Goal: Transaction & Acquisition: Purchase product/service

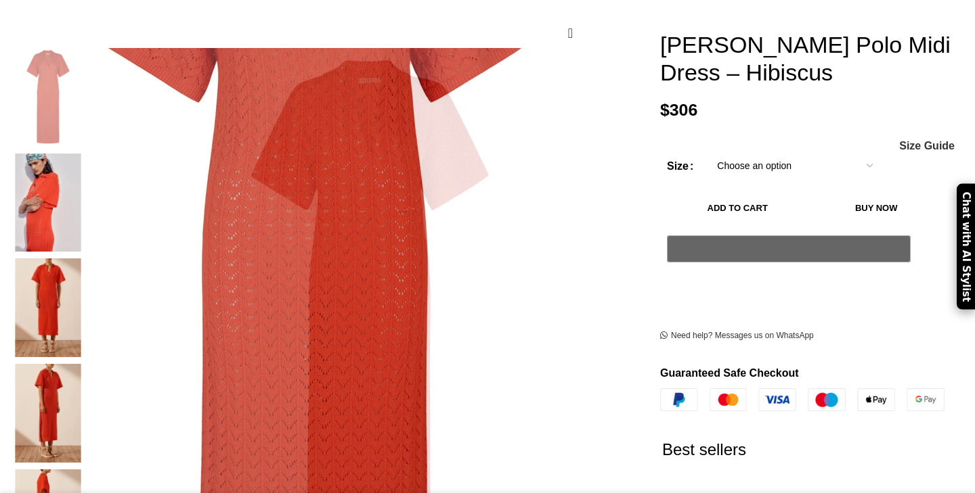
click at [89, 259] on img at bounding box center [48, 308] width 83 height 99
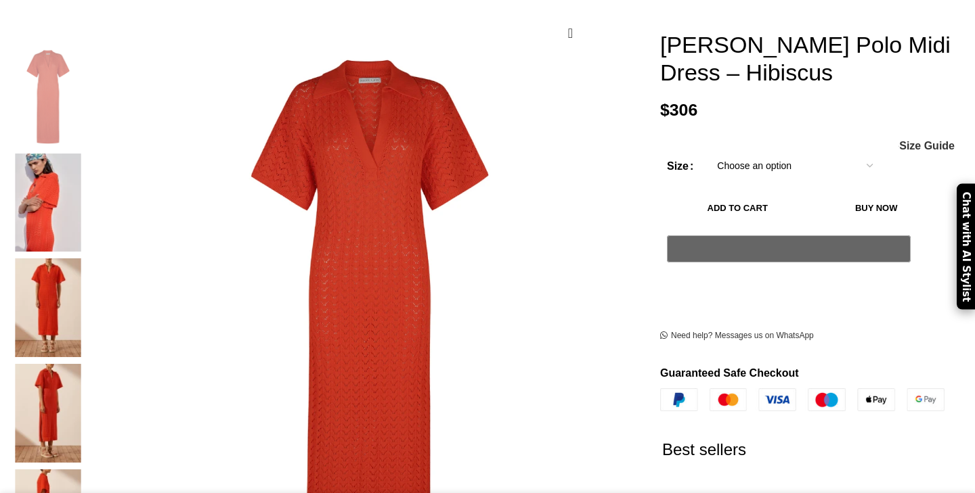
click at [89, 259] on img at bounding box center [48, 308] width 83 height 99
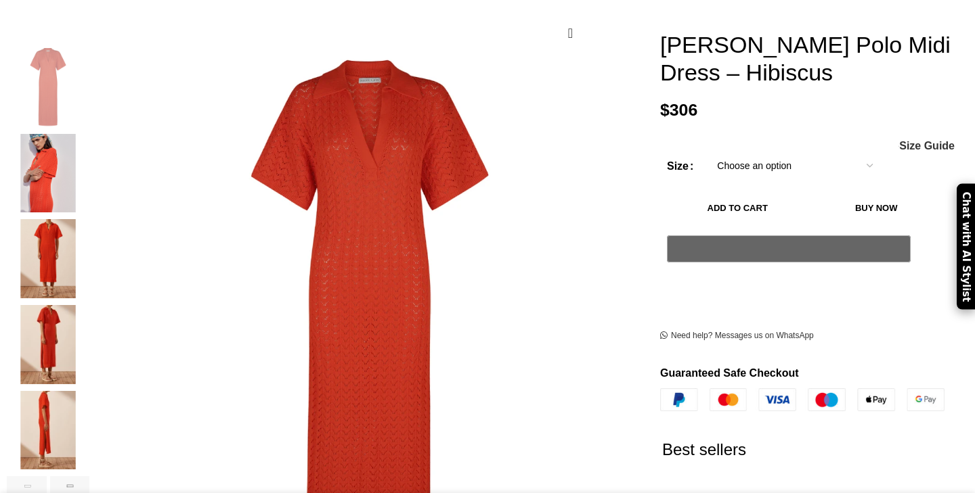
click at [89, 244] on img "3 / 6" at bounding box center [48, 258] width 83 height 79
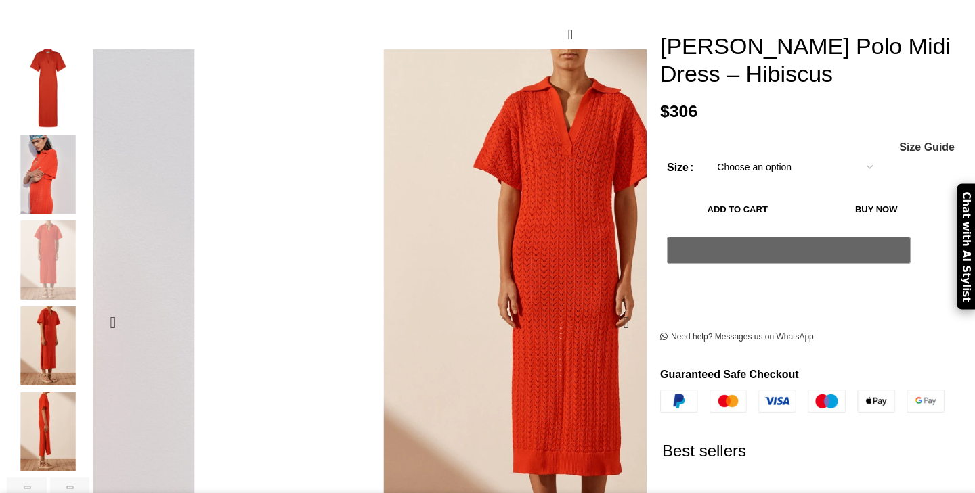
click at [347, 226] on figure "3 / 6" at bounding box center [565, 322] width 547 height 547
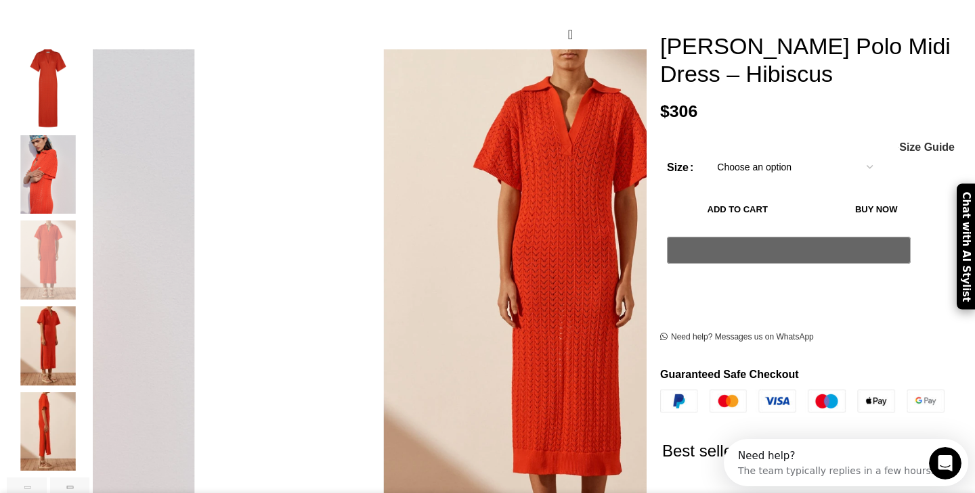
click at [89, 441] on img "5 / 6" at bounding box center [48, 432] width 83 height 79
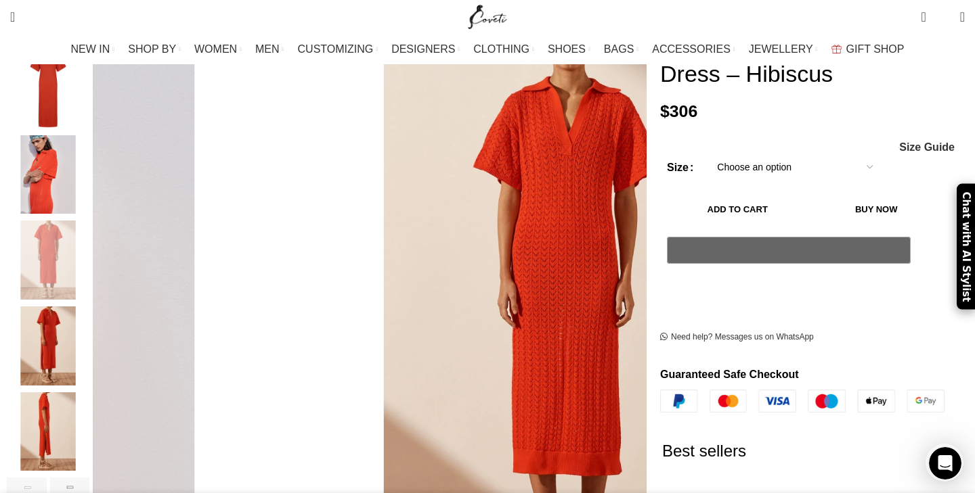
scroll to position [371, 0]
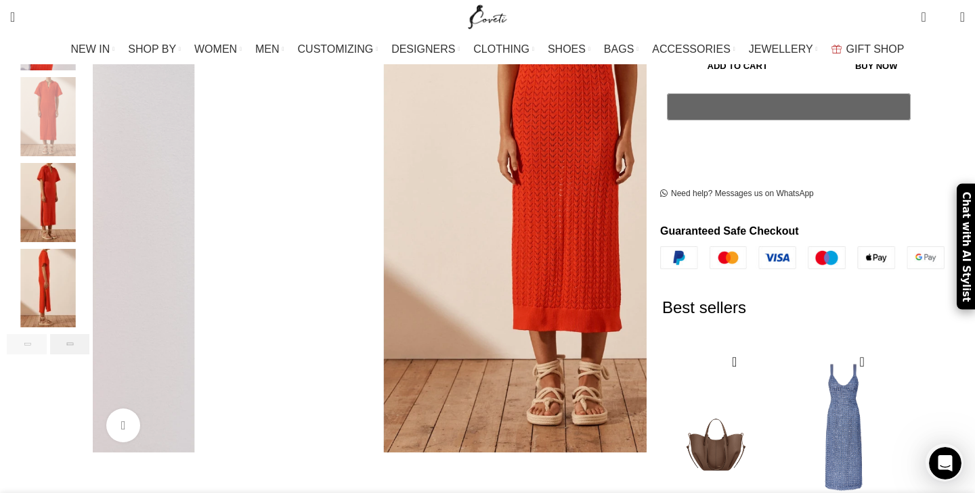
click at [90, 334] on div "Next slide" at bounding box center [70, 344] width 40 height 20
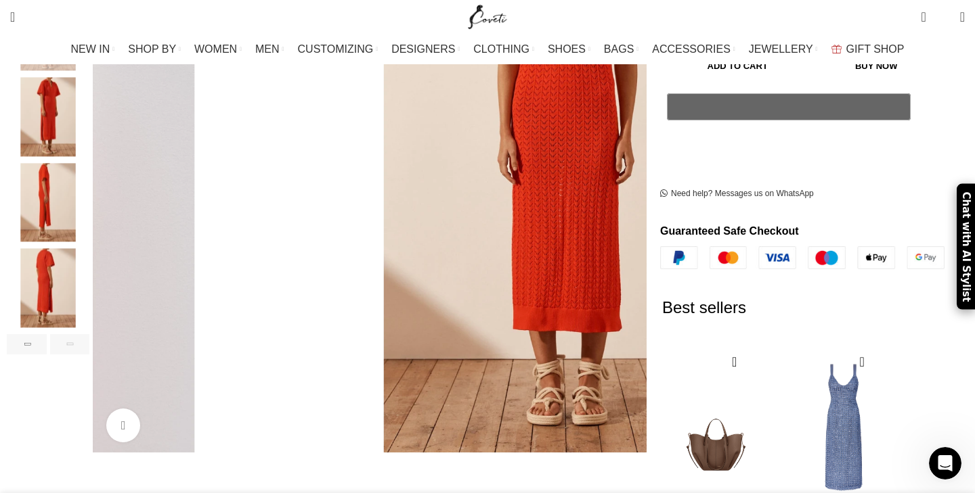
click at [89, 261] on img "6 / 6" at bounding box center [48, 288] width 83 height 79
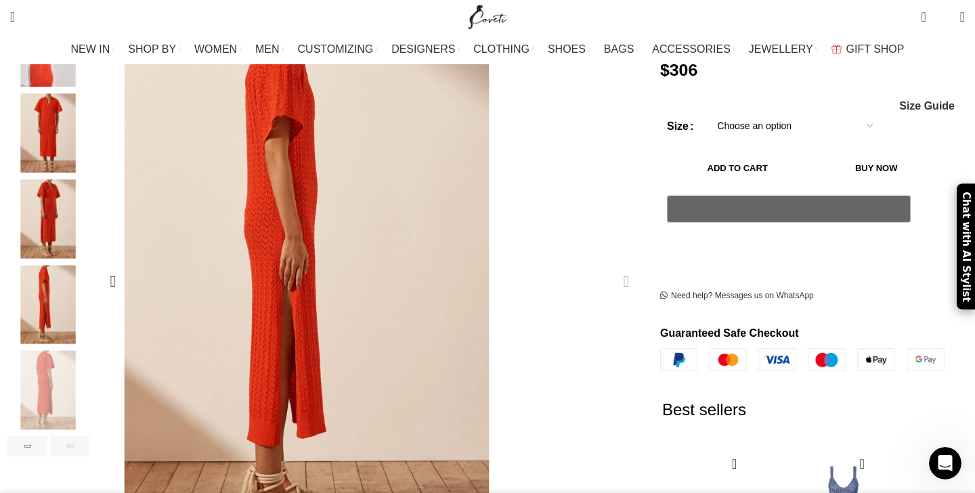
scroll to position [250, 0]
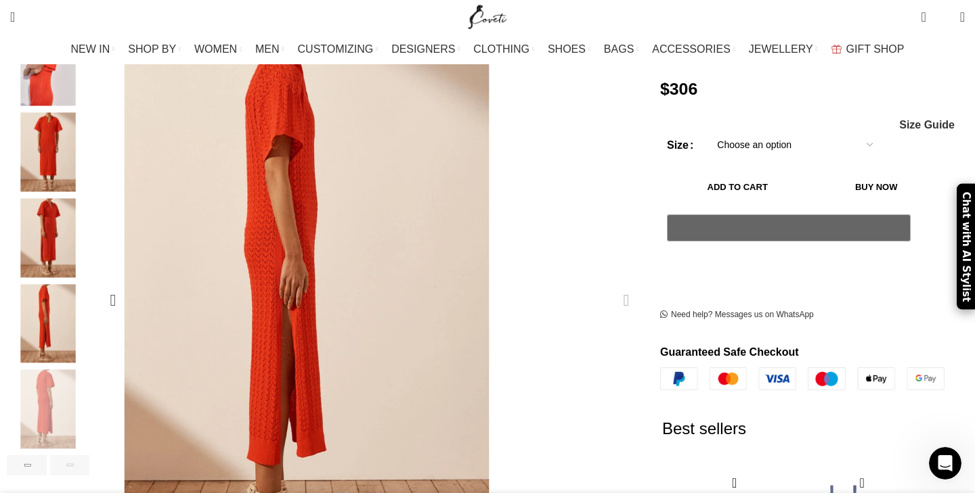
click at [491, 219] on img "6 / 6" at bounding box center [829, 269] width 677 height 1015
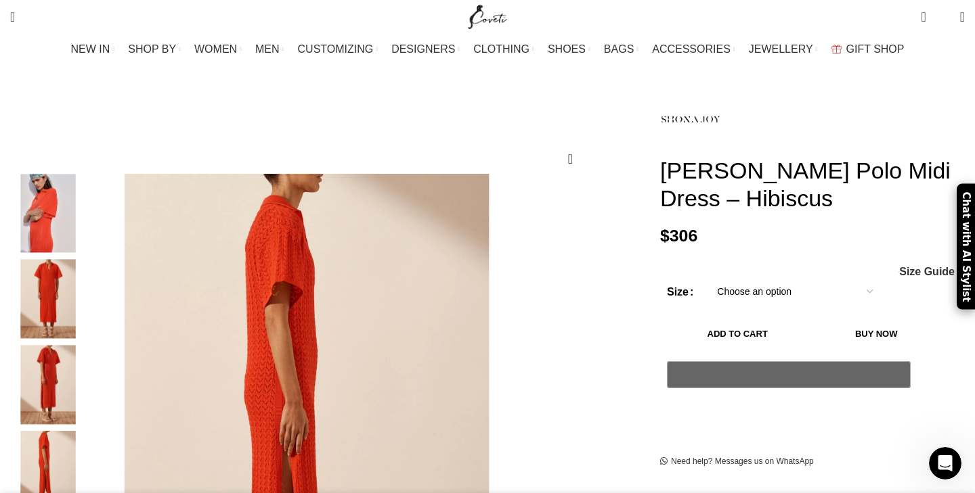
click at [89, 185] on img "2 / 6" at bounding box center [48, 213] width 83 height 79
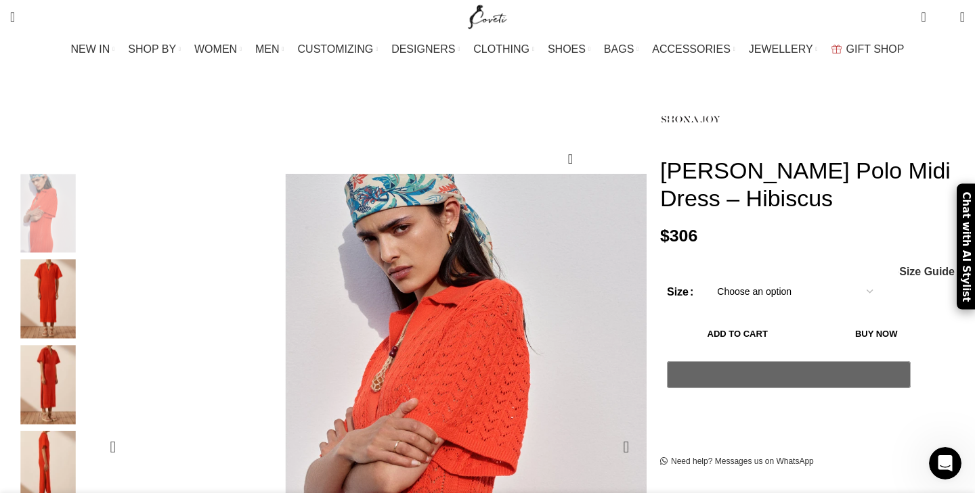
scroll to position [206, 0]
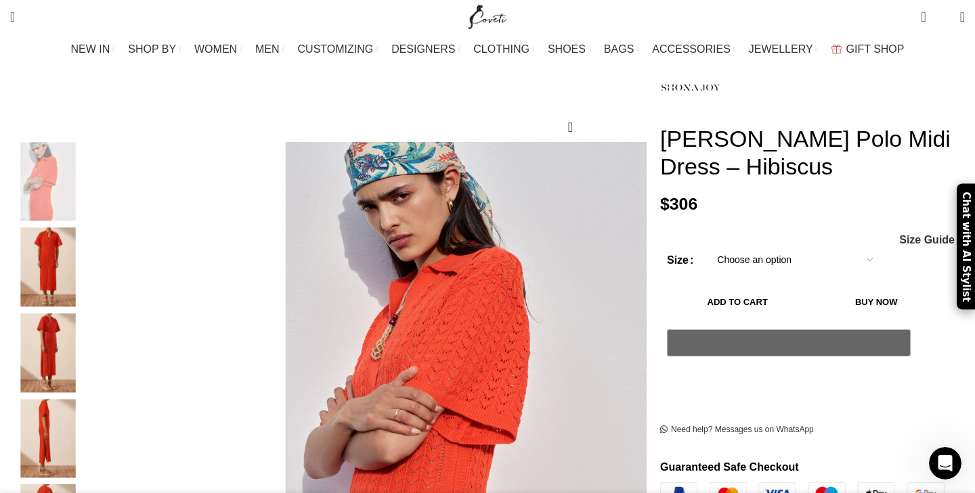
scroll to position [135, 0]
drag, startPoint x: 634, startPoint y: 115, endPoint x: 896, endPoint y: 148, distance: 264.1
click at [896, 148] on div "[PERSON_NAME] Polo Midi Dress – Hibiscus $ 306 Women's clothing size guide Wome…" at bounding box center [812, 489] width 325 height 864
copy h1 "[PERSON_NAME] Polo Midi Dress – Hibiscus"
